Goal: Task Accomplishment & Management: Manage account settings

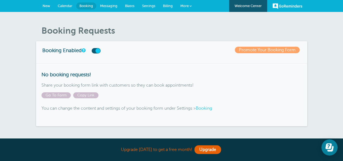
click at [62, 4] on span "Calendar" at bounding box center [65, 6] width 15 height 4
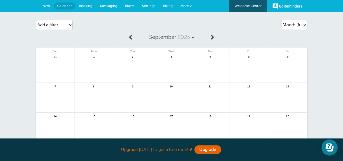
click at [163, 4] on span "Billing" at bounding box center [168, 6] width 10 height 4
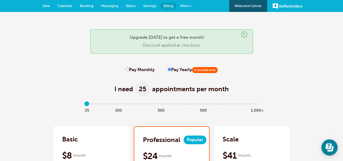
click at [57, 8] on link "Calendar" at bounding box center [65, 6] width 22 height 12
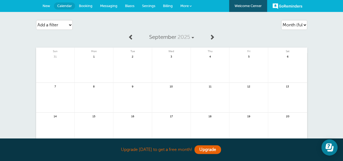
click at [84, 4] on span "Booking" at bounding box center [86, 6] width 14 height 4
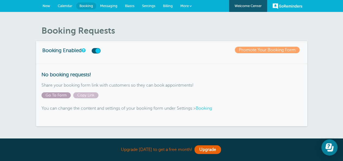
click at [53, 95] on span "Go To Form" at bounding box center [55, 95] width 29 height 6
click at [194, 59] on div "Booking Enabled Promote Your Booking Form" at bounding box center [171, 52] width 271 height 22
click at [208, 108] on link "Booking" at bounding box center [204, 108] width 16 height 5
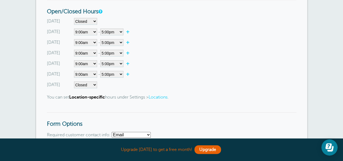
scroll to position [271, 0]
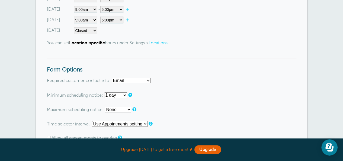
click at [161, 44] on link "Locations" at bounding box center [158, 42] width 19 height 5
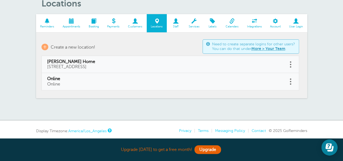
scroll to position [47, 0]
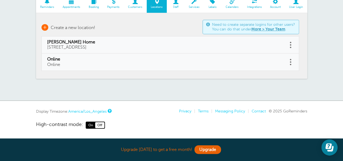
click at [85, 27] on span "Create a new location!" at bounding box center [73, 27] width 44 height 5
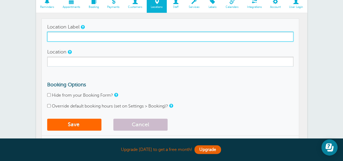
click at [91, 39] on input "Location Label" at bounding box center [170, 37] width 246 height 10
click at [123, 34] on input "[GEOGRAPHIC_DATA]" at bounding box center [170, 37] width 246 height 10
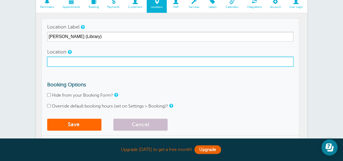
click at [94, 63] on input "Location" at bounding box center [170, 62] width 246 height 10
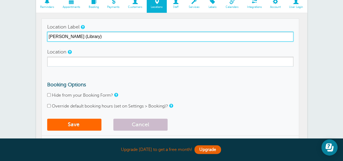
drag, startPoint x: 101, startPoint y: 38, endPoint x: 80, endPoint y: 39, distance: 20.4
click at [80, 39] on input "[PERSON_NAME] (Library)" at bounding box center [170, 37] width 246 height 10
type input "[PERSON_NAME] (Home)"
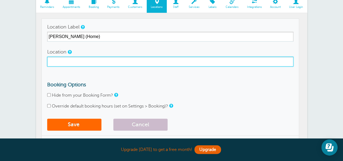
click at [127, 64] on input "Location" at bounding box center [170, 62] width 246 height 10
paste input "[STREET_ADDRESS][PERSON_NAME]"
type input "[STREET_ADDRESS][PERSON_NAME]"
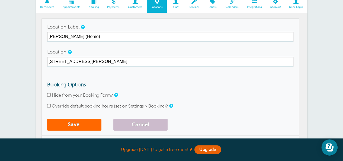
click at [143, 82] on h3 "Booking Options" at bounding box center [170, 85] width 246 height 6
click at [48, 105] on input "Override default booking hours (set on Settings > Booking)?" at bounding box center [49, 106] width 4 height 4
checkbox input "true"
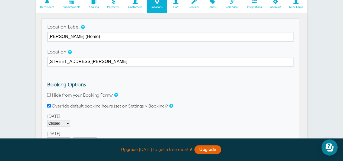
scroll to position [101, 0]
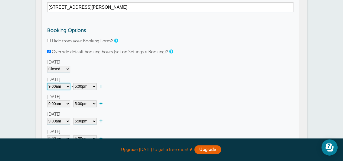
click at [56, 87] on select"] "Closed 12:00am 12:15am 12:30am 12:45am 1:00am 1:15am 1:30am 1:45am 2:00am 2:15a…" at bounding box center [58, 86] width 23 height 7
select select"]
click at [47, 83] on select"] "Closed 12:00am 12:15am 12:30am 12:45am 1:00am 1:15am 1:30am 1:45am 2:00am 2:15a…" at bounding box center [58, 86] width 23 height 7
click at [122, 63] on div "[DATE] Closed 12:00am 12:15am 12:30am 12:45am 1:00am 1:15am 1:30am 1:45am 2:00a…" at bounding box center [170, 66] width 246 height 14
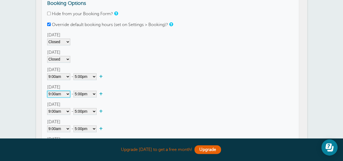
click at [55, 97] on select"] "Closed 12:00am 12:15am 12:30am 12:45am 1:00am 1:15am 1:30am 1:45am 2:00am 2:15a…" at bounding box center [58, 94] width 23 height 7
select select"]
click at [47, 91] on select"] "Closed 12:00am 12:15am 12:30am 12:45am 1:00am 1:15am 1:30am 1:45am 2:00am 2:15a…" at bounding box center [58, 94] width 23 height 7
click at [137, 81] on div "[DATE] Closed 12:00am 12:15am 12:30am 12:45am 1:00am 1:15am 1:30am 1:45am 2:00a…" at bounding box center [170, 91] width 246 height 118
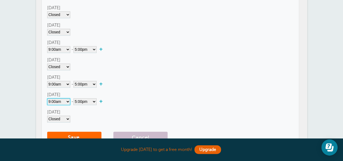
click at [64, 102] on select"] "Closed 12:00am 12:15am 12:30am 12:45am 1:00am 1:15am 1:30am 1:45am 2:00am 2:15a…" at bounding box center [58, 101] width 23 height 7
select select"]
click at [47, 98] on select"] "Closed 12:00am 12:15am 12:30am 12:45am 1:00am 1:15am 1:30am 1:45am 2:00am 2:15a…" at bounding box center [58, 101] width 23 height 7
click at [153, 58] on div "[DATE] Closed 12:00am 12:15am 12:30am 12:45am 1:00am 1:15am 1:30am 1:45am 2:00a…" at bounding box center [170, 64] width 246 height 14
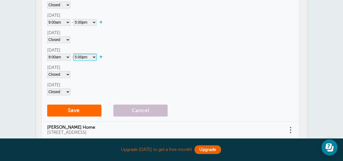
click at [94, 57] on select"] "12:00am 12:15am 12:30am 12:45am 1:00am 1:15am 1:30am 1:45am 2:00am 2:15am 2:30a…" at bounding box center [84, 57] width 23 height 7
select select"] "16"
click at [74, 54] on select"] "12:00am 12:15am 12:30am 12:45am 1:00am 1:15am 1:30am 1:45am 2:00am 2:15am 2:30a…" at bounding box center [84, 57] width 23 height 7
click at [120, 71] on div "[DATE] Closed 12:00am 12:15am 12:30am 12:45am 1:00am 1:15am 1:30am 1:45am 2:00a…" at bounding box center [170, 71] width 246 height 14
click at [84, 23] on select"] "12:00am 12:15am 12:30am 12:45am 1:00am 1:15am 1:30am 1:45am 2:00am 2:15am 2:30a…" at bounding box center [84, 22] width 23 height 7
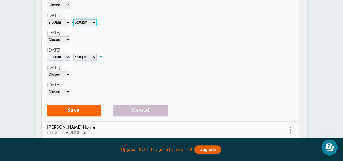
select select"] "16"
click at [74, 19] on select"] "12:00am 12:15am 12:30am 12:45am 1:00am 1:15am 1:30am 1:45am 2:00am 2:15am 2:30a…" at bounding box center [84, 22] width 23 height 7
click at [144, 61] on div "[DATE] Closed 12:00am 12:15am 12:30am 12:45am 1:00am 1:15am 1:30am 1:45am 2:00a…" at bounding box center [170, 36] width 246 height 118
click at [74, 110] on button "Save" at bounding box center [74, 110] width 54 height 12
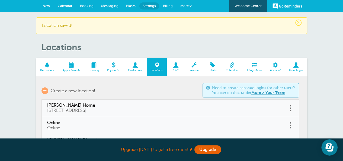
scroll to position [54, 0]
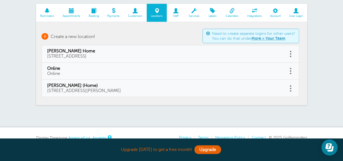
click at [63, 34] on span "Create a new location!" at bounding box center [73, 36] width 44 height 5
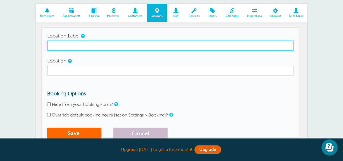
click at [92, 49] on input "Location Label" at bounding box center [170, 46] width 246 height 10
type input "Connor Pendley (Library)"
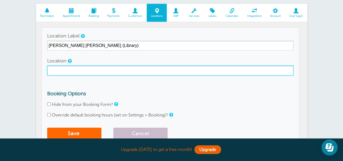
click at [102, 70] on input "Location" at bounding box center [170, 71] width 246 height 10
paste input "Barry Askren Memorial Branch Library, 1200 Market St NE, Navarre, OH 44662"
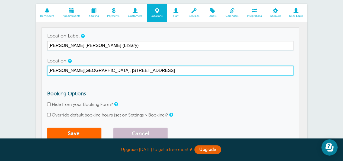
type input "Barry Askren Memorial Branch Library, 1200 Market St NE, Navarre, OH 44662"
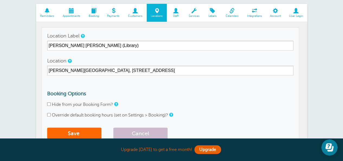
click at [174, 87] on form "Location Label Connor Pendley (Library) Location Barry Askren Memorial Branch L…" at bounding box center [170, 86] width 246 height 111
click at [124, 115] on label "Override default booking hours (set on Settings > Booking)?" at bounding box center [110, 115] width 116 height 5
click at [51, 115] on input "Override default booking hours (set on Settings > Booking)?" at bounding box center [49, 115] width 4 height 4
checkbox input "true"
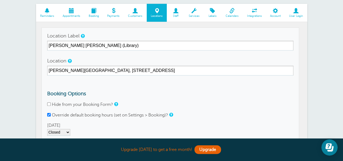
scroll to position [136, 0]
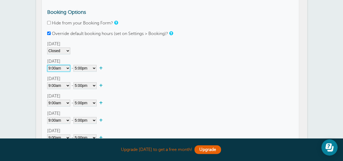
click at [62, 66] on select"] "Closed 12:00am 12:15am 12:30am 12:45am 1:00am 1:15am 1:30am 1:45am 2:00am 2:15a…" at bounding box center [58, 68] width 23 height 7
select select"]
click at [47, 65] on select"] "Closed 12:00am 12:15am 12:30am 12:45am 1:00am 1:15am 1:30am 1:45am 2:00am 2:15a…" at bounding box center [58, 68] width 23 height 7
click at [121, 67] on div "Closed 12:00am 12:15am 12:30am 12:45am 1:00am 1:15am 1:30am 1:45am 2:00am 2:15a…" at bounding box center [170, 68] width 246 height 7
click at [59, 70] on select"] "Closed 12:00am 12:15am 12:30am 12:45am 1:00am 1:15am 1:30am 1:45am 2:00am 2:15a…" at bounding box center [58, 68] width 23 height 7
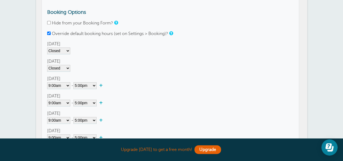
click at [189, 95] on div "[DATE] Closed 12:00am 12:15am 12:30am 12:45am 1:00am 1:15am 1:30am 1:45am 2:00a…" at bounding box center [170, 100] width 246 height 14
